Goal: Complete application form

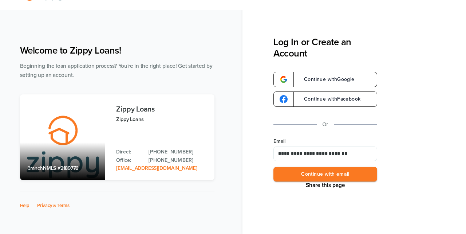
scroll to position [32, 0]
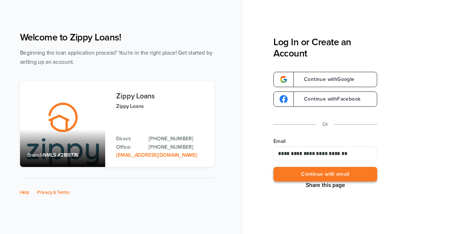
type input "**********"
click at [336, 173] on button "Continue with email" at bounding box center [326, 174] width 104 height 15
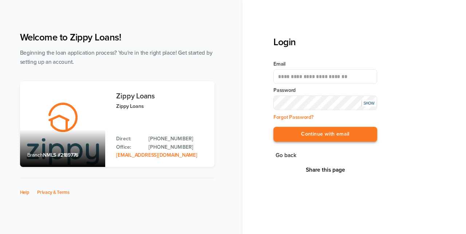
click at [351, 135] on button "Continue with email" at bounding box center [326, 134] width 104 height 15
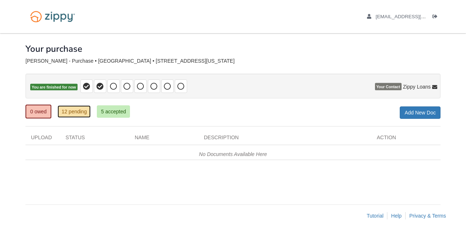
click at [70, 112] on link "12 pending" at bounding box center [74, 111] width 33 height 12
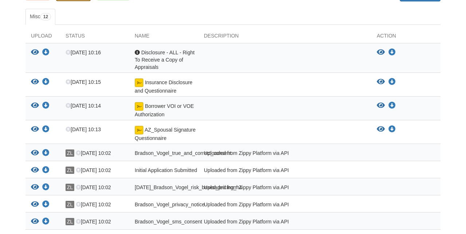
scroll to position [118, 0]
click at [382, 82] on icon "View Insurance Disclosure and Questionnaire" at bounding box center [381, 81] width 8 height 7
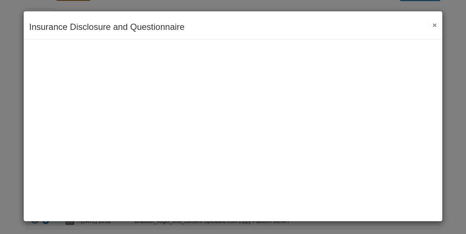
click at [432, 25] on button "×" at bounding box center [433, 25] width 8 height 8
